Goal: Information Seeking & Learning: Learn about a topic

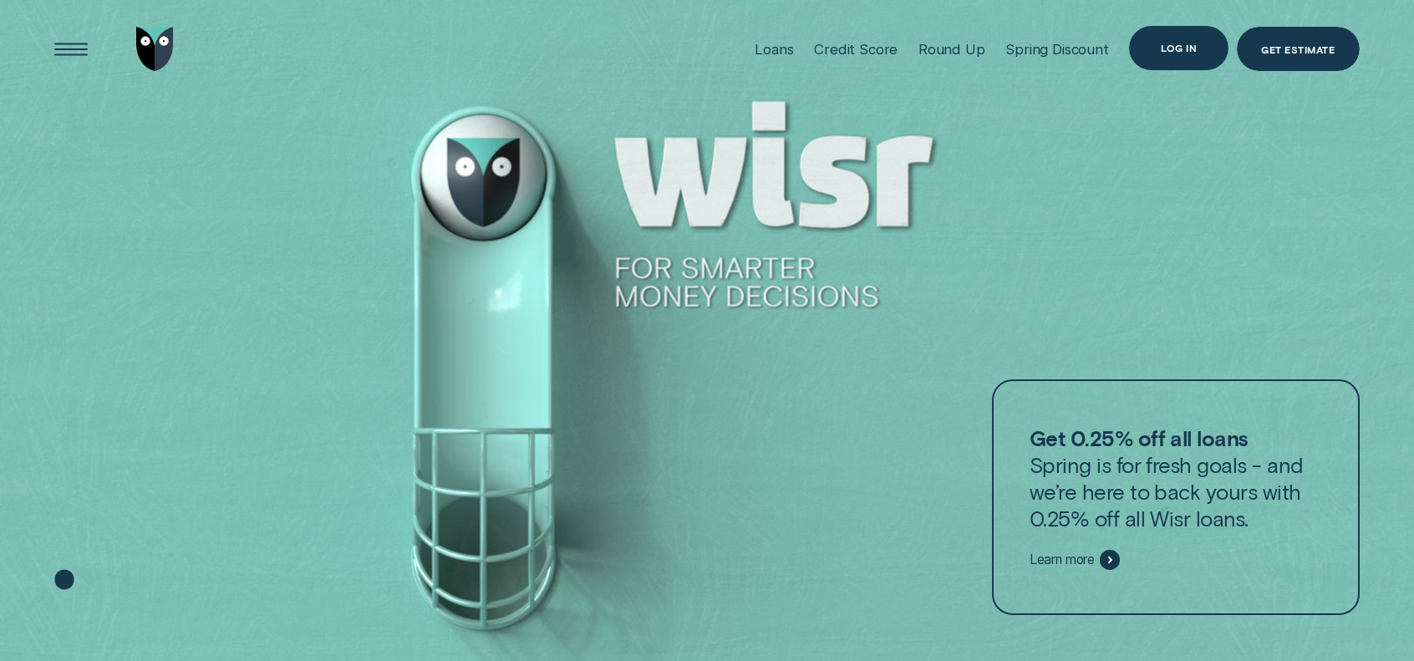
click at [1196, 45] on div "Log in" at bounding box center [1178, 48] width 99 height 44
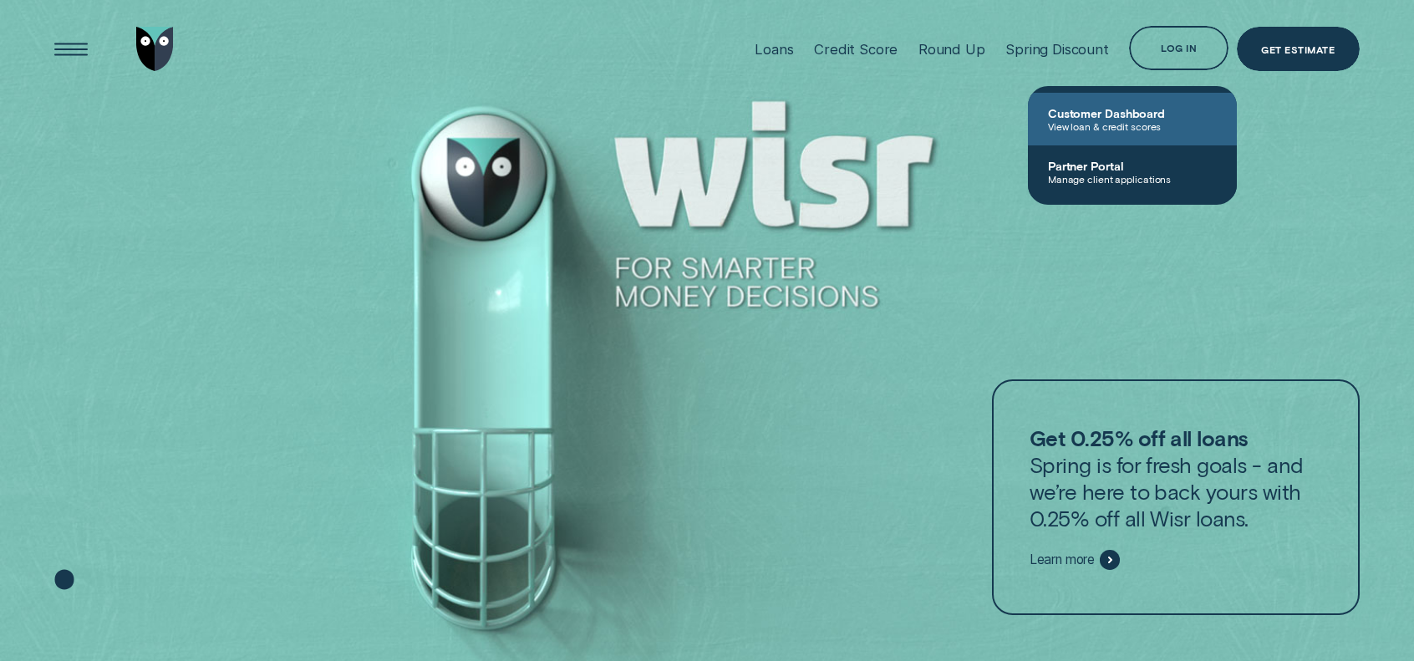
click at [1133, 126] on span "View loan & credit scores" at bounding box center [1132, 126] width 169 height 12
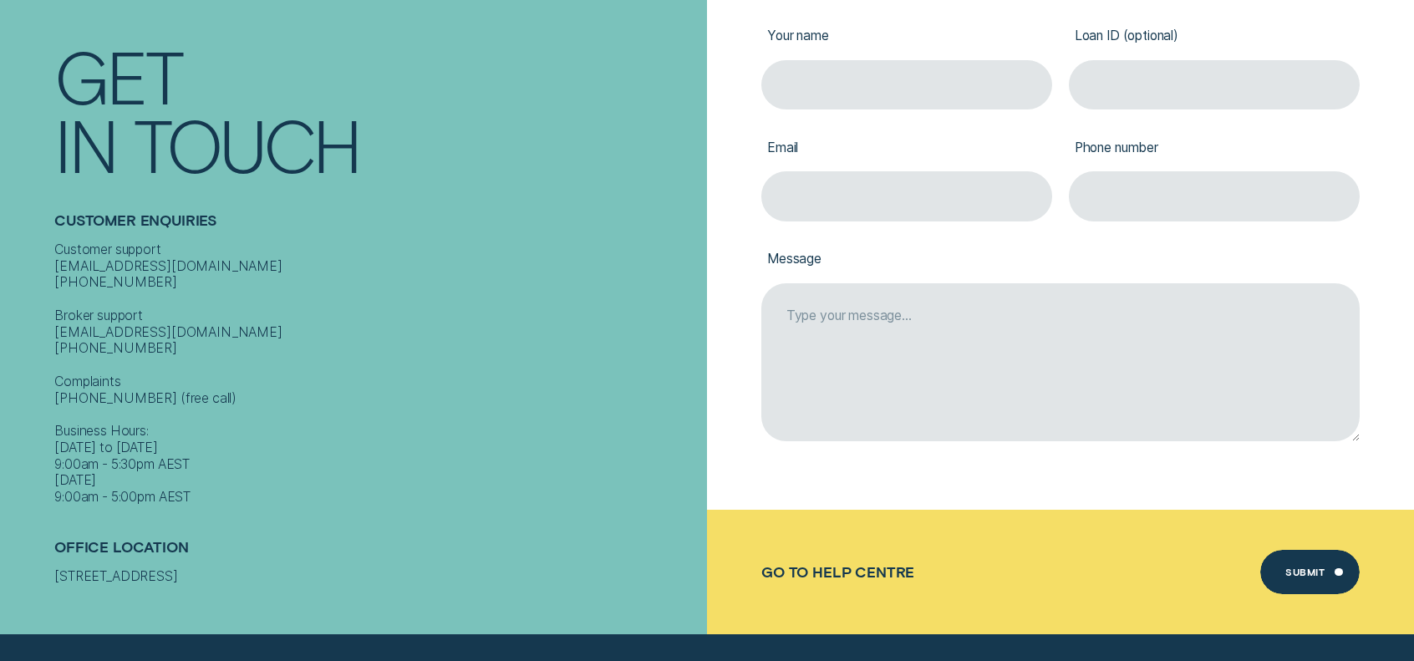
scroll to position [418, 0]
